Goal: Information Seeking & Learning: Learn about a topic

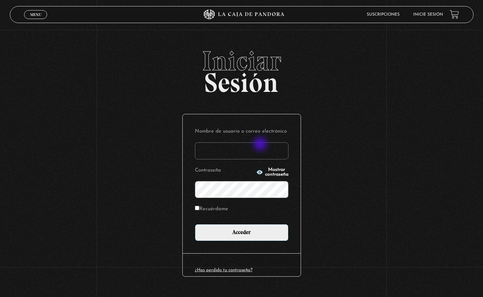
type input "titagomez2010@hotmail.com"
click at [195, 224] on input "Acceder" at bounding box center [242, 232] width 94 height 17
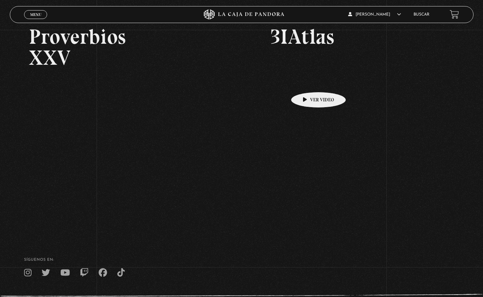
scroll to position [116, 0]
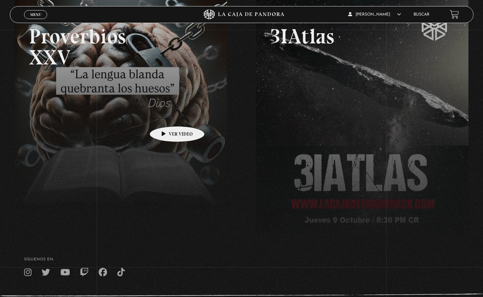
click at [167, 116] on link at bounding box center [256, 145] width 483 height 297
